Goal: Information Seeking & Learning: Check status

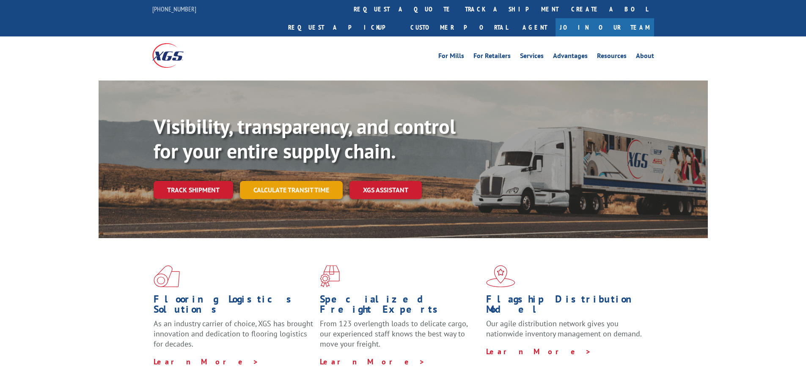
click at [317, 181] on link "Calculate transit time" at bounding box center [291, 190] width 103 height 18
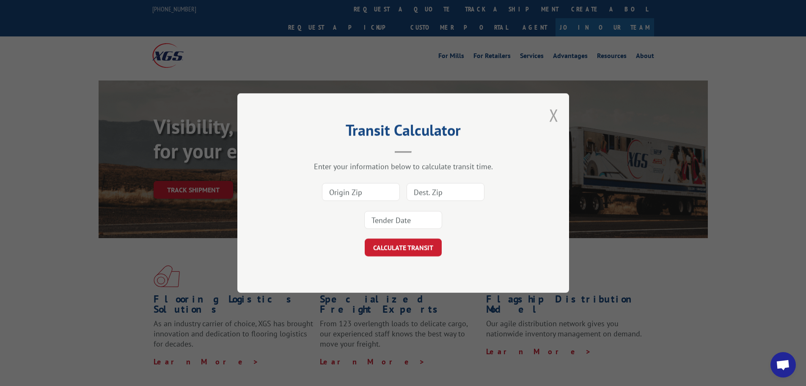
click at [557, 115] on button "Close modal" at bounding box center [553, 115] width 9 height 22
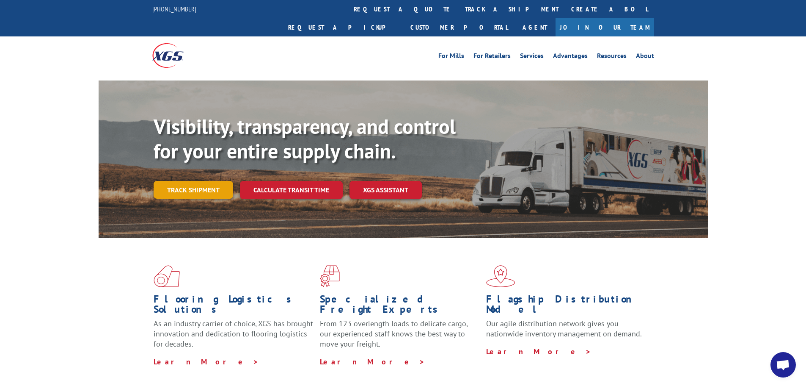
click at [203, 181] on link "Track shipment" at bounding box center [194, 190] width 80 height 18
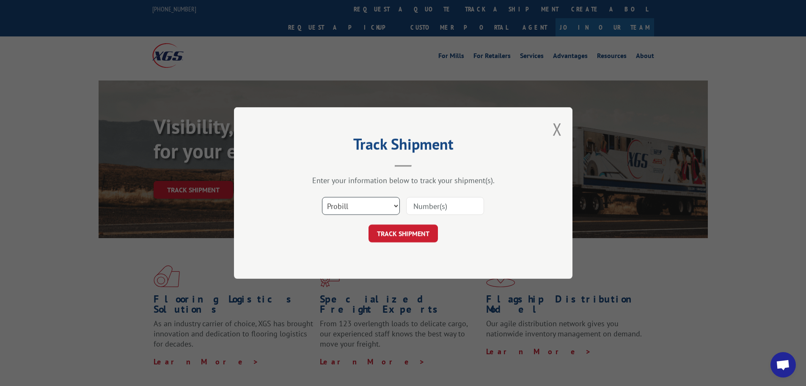
click at [352, 200] on select "Select category... Probill BOL PO" at bounding box center [361, 206] width 78 height 18
select select "po"
click at [322, 197] on select "Select category... Probill BOL PO" at bounding box center [361, 206] width 78 height 18
click at [433, 209] on input at bounding box center [445, 206] width 78 height 18
paste input "43533525"
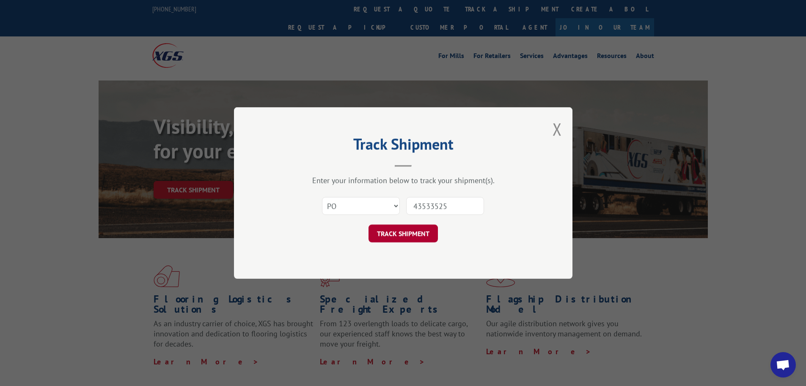
type input "43533525"
click at [432, 231] on button "TRACK SHIPMENT" at bounding box center [403, 233] width 69 height 18
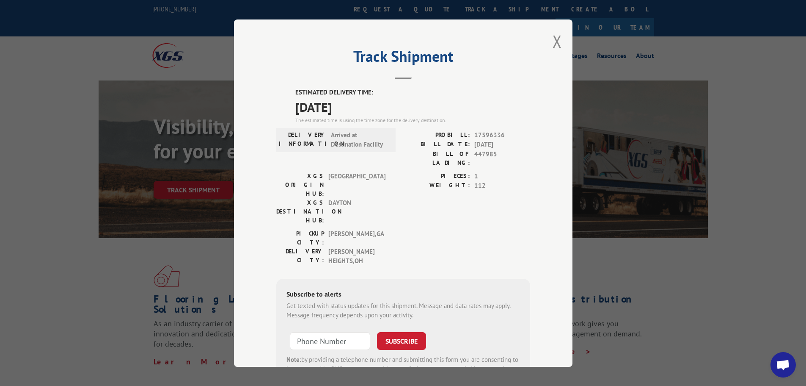
drag, startPoint x: 555, startPoint y: 42, endPoint x: 510, endPoint y: 72, distance: 54.6
click at [555, 41] on button "Close modal" at bounding box center [557, 41] width 9 height 22
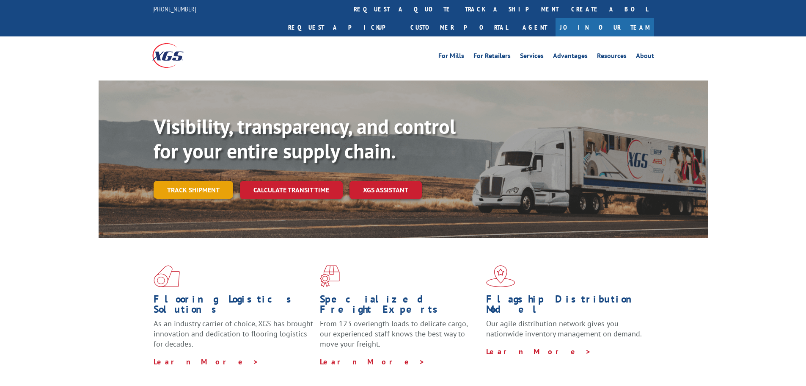
click at [187, 181] on link "Track shipment" at bounding box center [194, 190] width 80 height 18
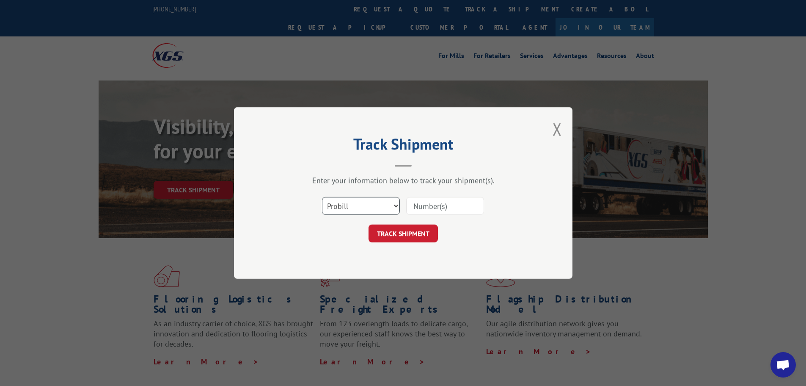
click at [375, 214] on select "Select category... Probill BOL PO" at bounding box center [361, 206] width 78 height 18
select select "po"
click at [322, 197] on select "Select category... Probill BOL PO" at bounding box center [361, 206] width 78 height 18
click at [461, 202] on input at bounding box center [445, 206] width 78 height 18
paste input "54471962"
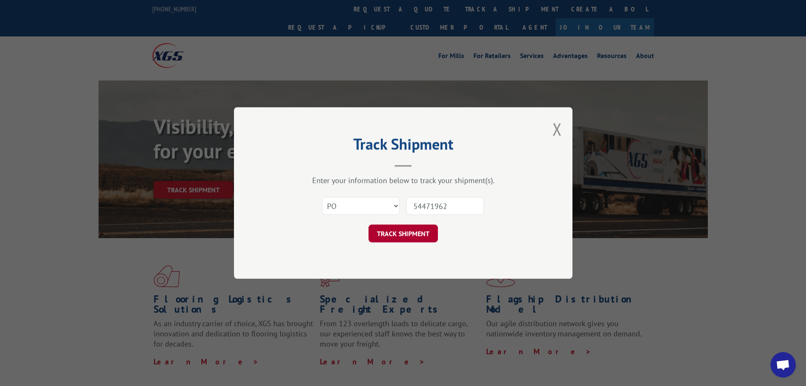
type input "54471962"
click at [416, 241] on button "TRACK SHIPMENT" at bounding box center [403, 233] width 69 height 18
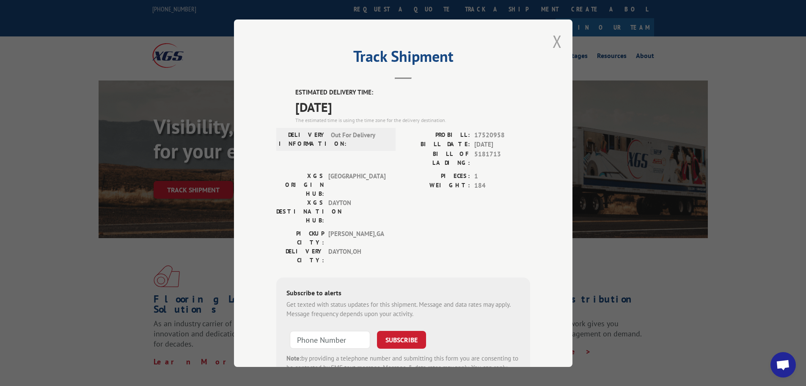
click at [557, 41] on button "Close modal" at bounding box center [557, 41] width 9 height 22
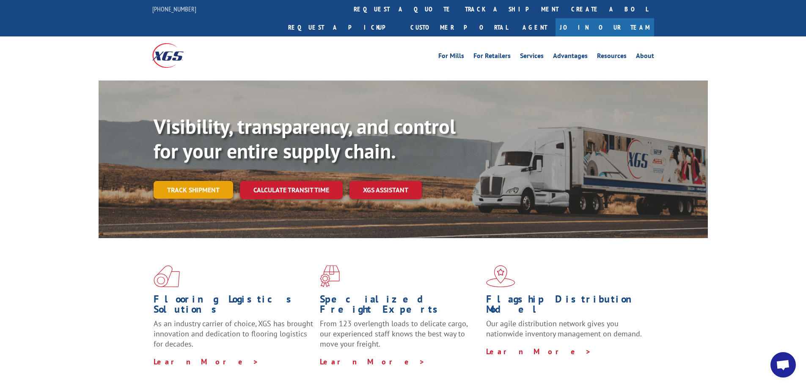
click at [213, 181] on link "Track shipment" at bounding box center [194, 190] width 80 height 18
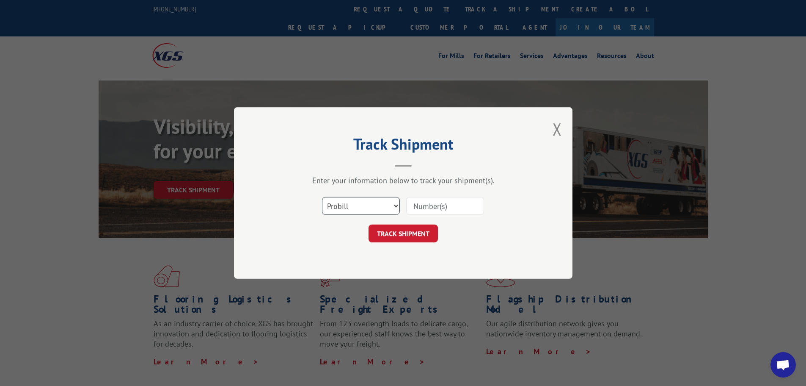
click at [340, 204] on select "Select category... Probill BOL PO" at bounding box center [361, 206] width 78 height 18
select select "po"
click at [322, 197] on select "Select category... Probill BOL PO" at bounding box center [361, 206] width 78 height 18
click at [444, 205] on input at bounding box center [445, 206] width 78 height 18
paste input "62502389"
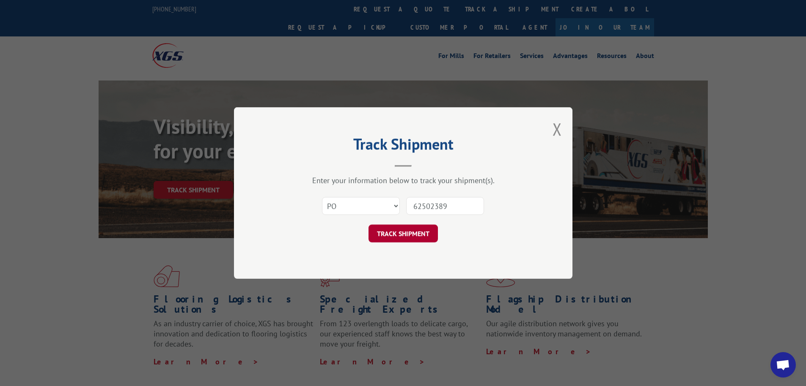
type input "62502389"
click at [414, 230] on button "TRACK SHIPMENT" at bounding box center [403, 233] width 69 height 18
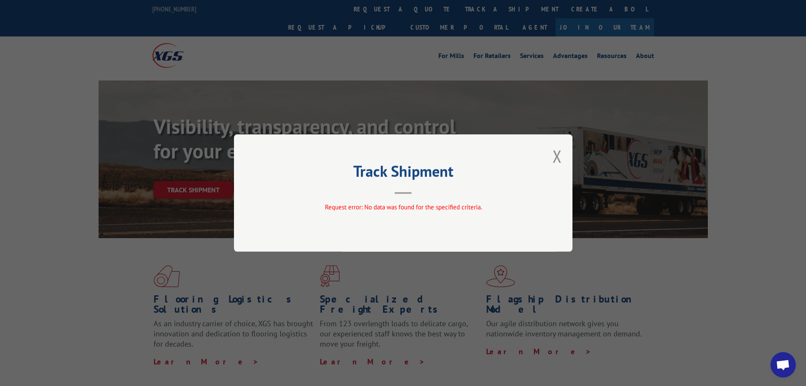
click at [564, 162] on div "Track Shipment Request error: No data was found for the specified criteria." at bounding box center [403, 192] width 339 height 117
click at [561, 162] on button "Close modal" at bounding box center [557, 156] width 9 height 22
